Goal: Navigation & Orientation: Understand site structure

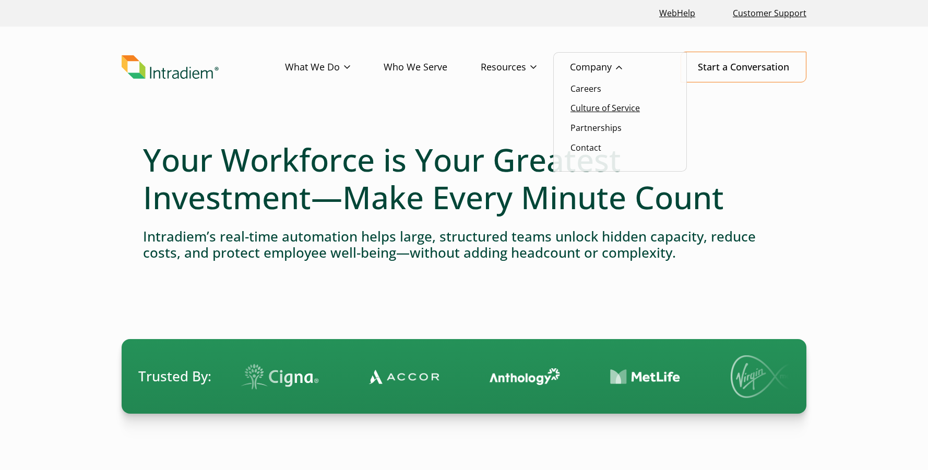
click at [606, 110] on link "Culture of Service" at bounding box center [605, 107] width 69 height 11
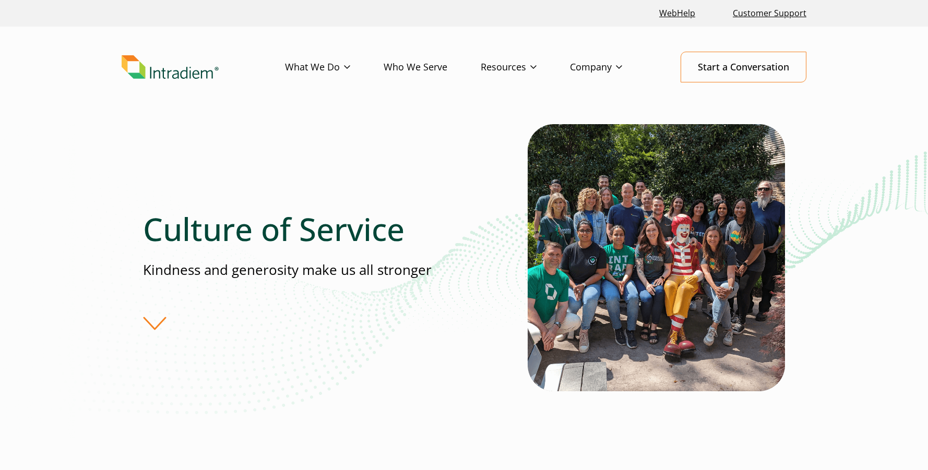
click at [419, 65] on link "Who We Serve" at bounding box center [432, 67] width 97 height 30
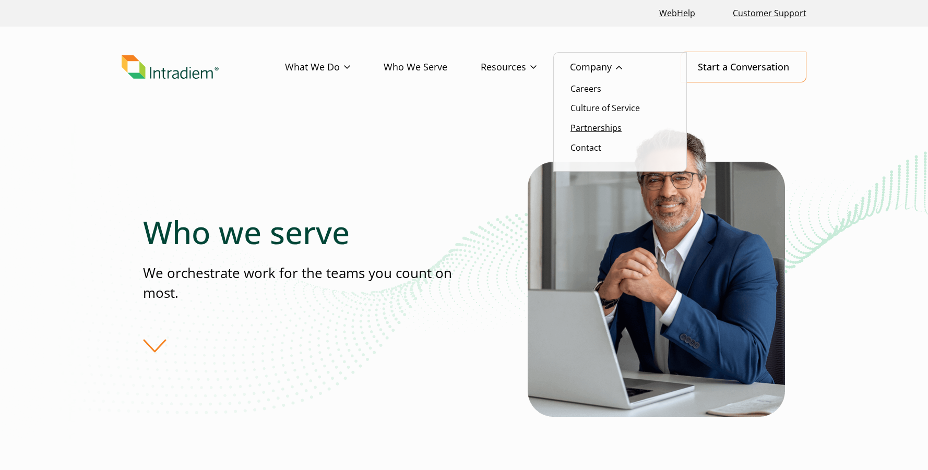
click at [595, 127] on link "Partnerships" at bounding box center [596, 127] width 51 height 11
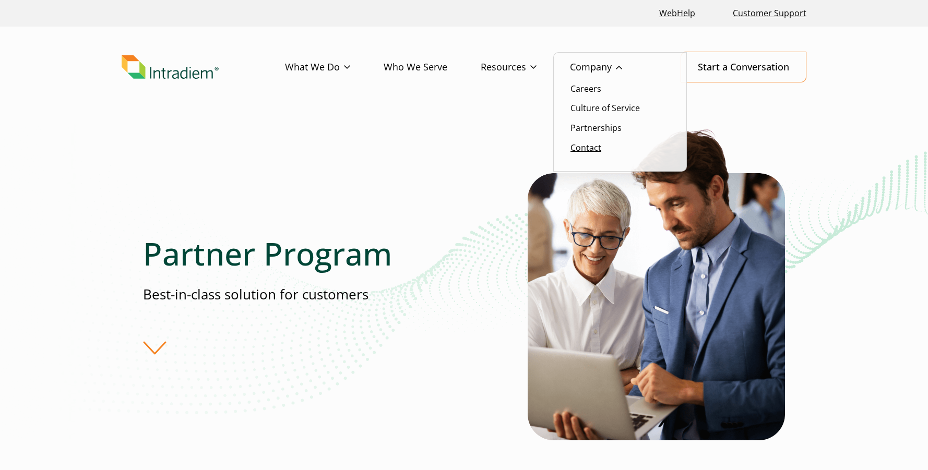
click at [588, 147] on link "Contact" at bounding box center [586, 147] width 31 height 11
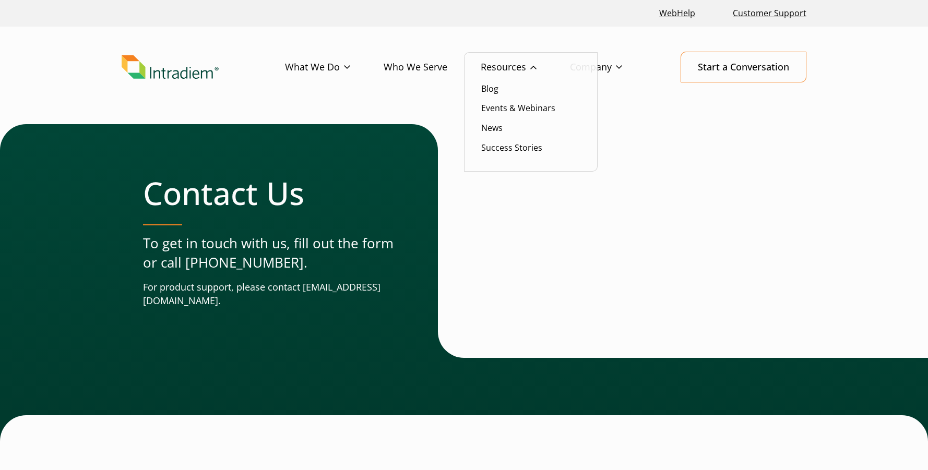
click at [598, 65] on ul "Blog Events & Webinars News Success Stories" at bounding box center [531, 112] width 134 height 120
click at [601, 66] on link "Company" at bounding box center [613, 67] width 86 height 30
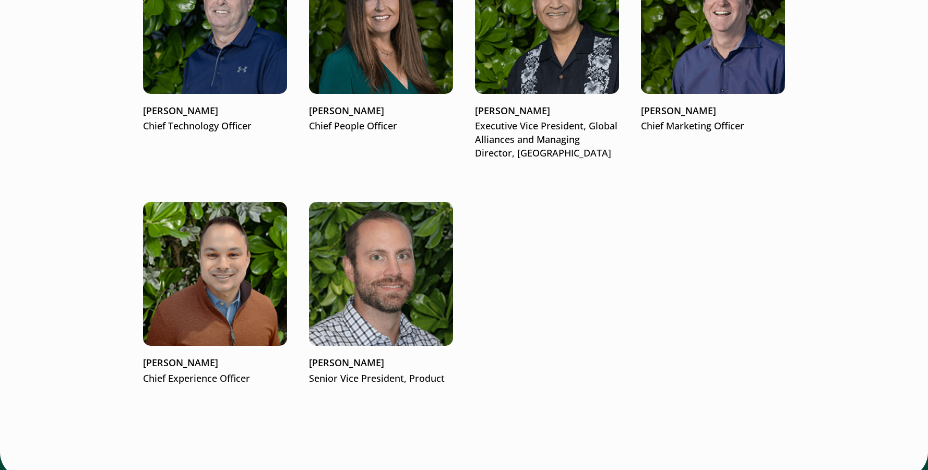
scroll to position [1710, 0]
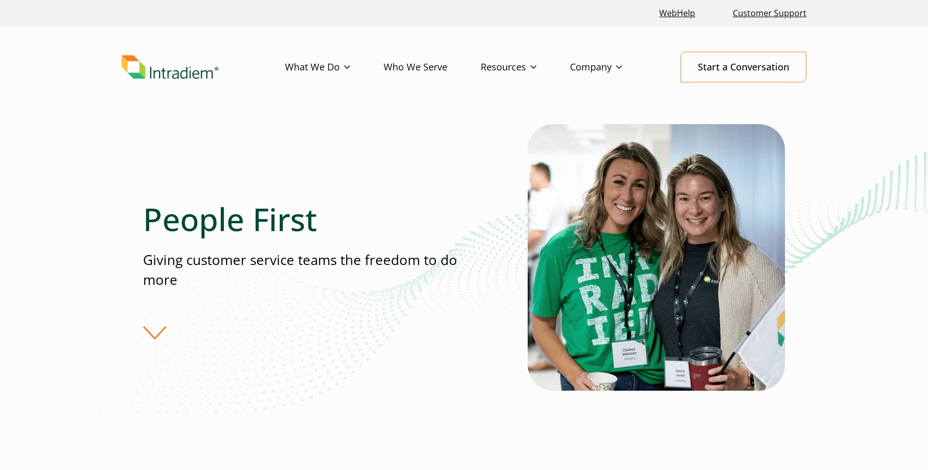
click at [803, 103] on header "Menu What We Do Platform Who We Serve Resources Blog Events & Webinars News Suc…" at bounding box center [464, 76] width 928 height 98
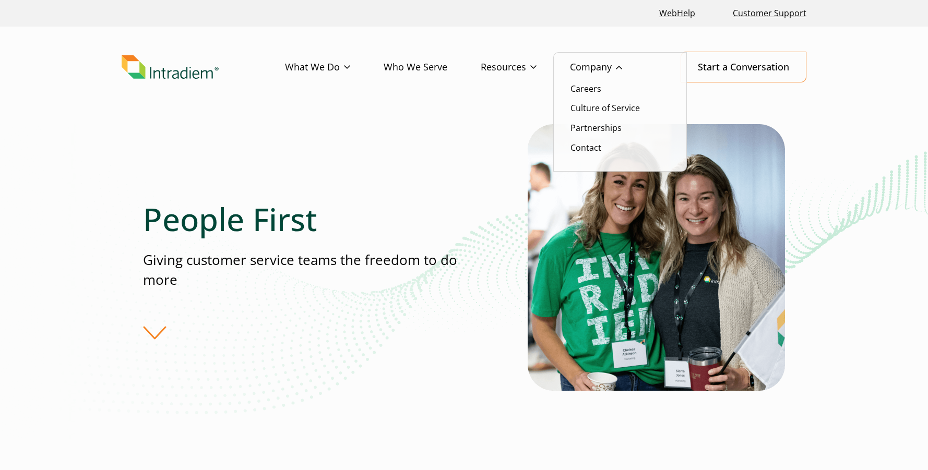
click at [590, 66] on link "Company" at bounding box center [613, 67] width 86 height 30
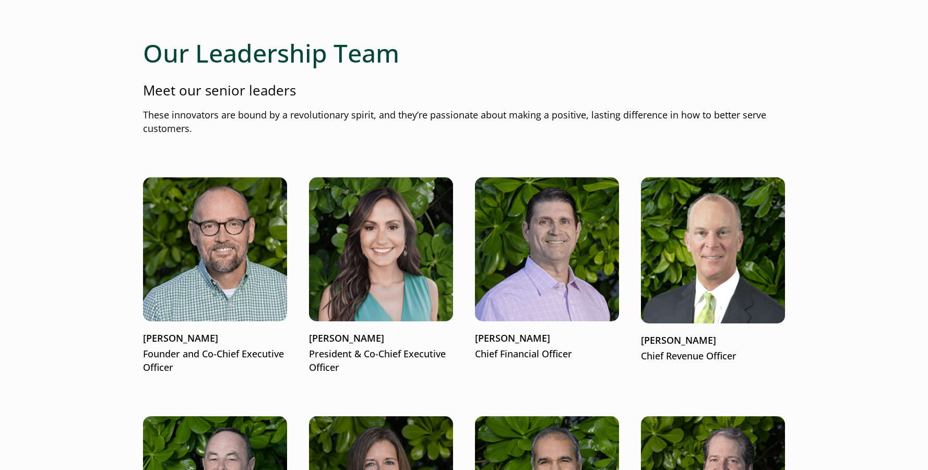
scroll to position [1201, 0]
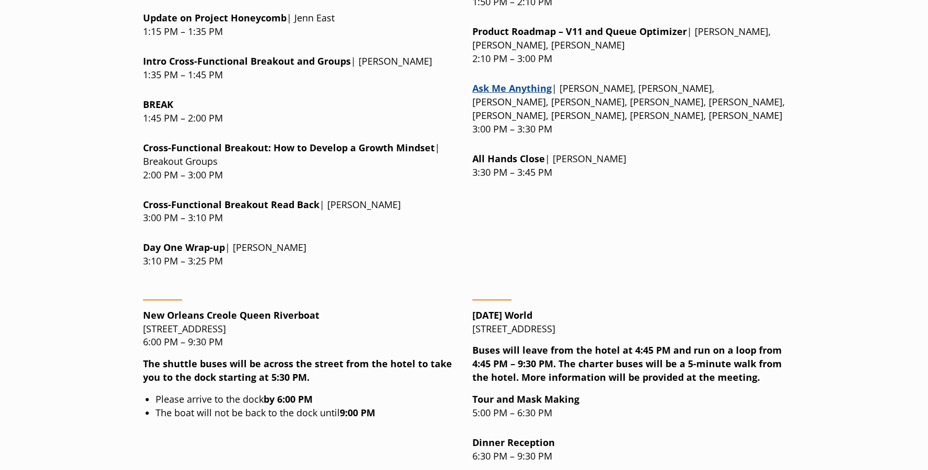
scroll to position [1462, 0]
